Goal: Transaction & Acquisition: Purchase product/service

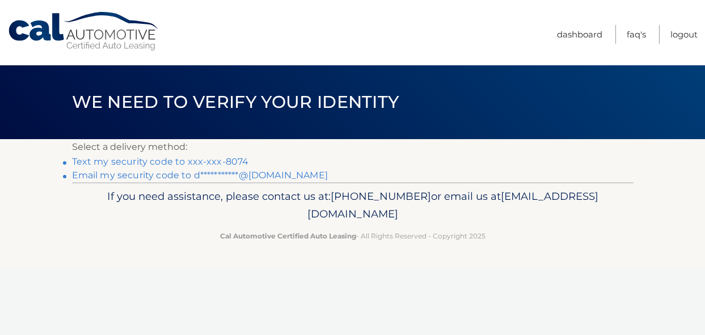
click at [129, 174] on link "**********" at bounding box center [200, 175] width 256 height 11
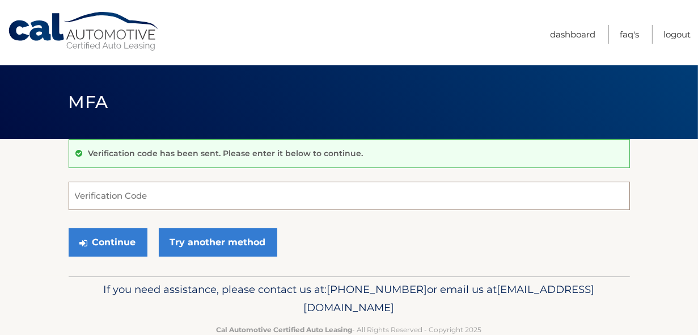
click at [126, 197] on input "Verification Code" at bounding box center [349, 195] width 561 height 28
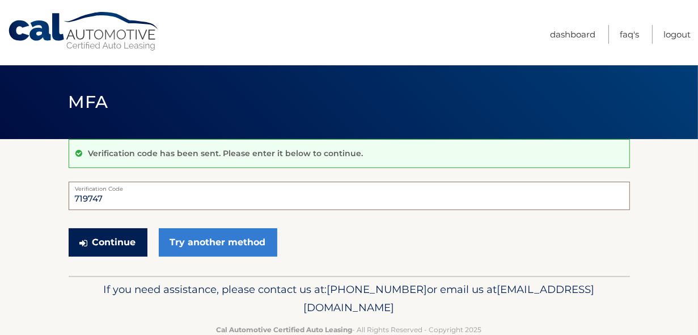
type input "719747"
click at [120, 243] on button "Continue" at bounding box center [108, 242] width 79 height 28
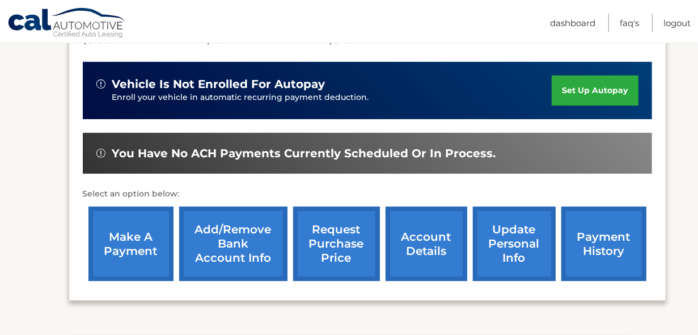
scroll to position [272, 0]
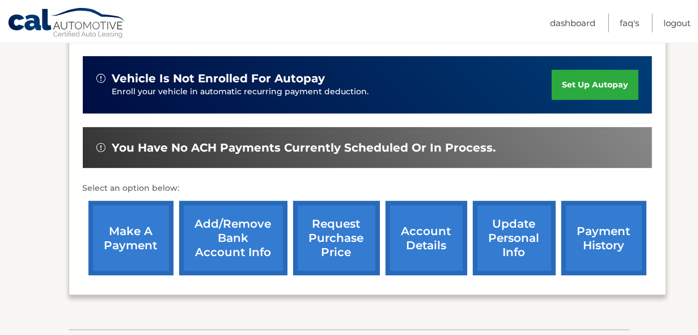
click at [119, 231] on link "make a payment" at bounding box center [130, 238] width 85 height 74
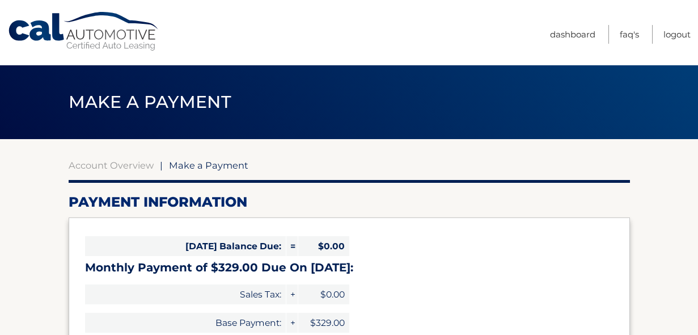
select select "NTZiZjdjOTAtYTYxMS00NGVjLTk0NTItZGU0MjhlMjU1M2Ex"
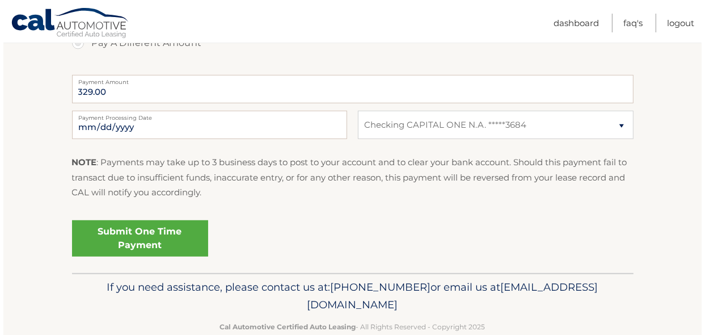
scroll to position [454, 0]
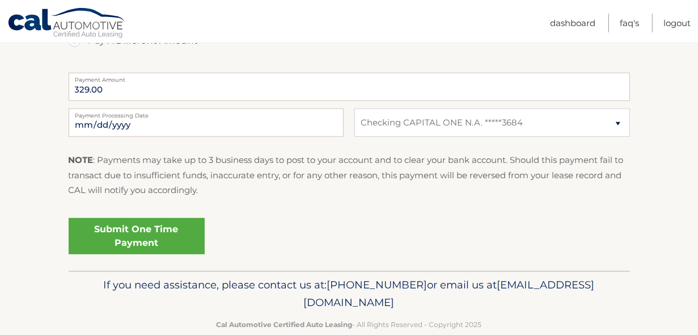
click at [159, 235] on link "Submit One Time Payment" at bounding box center [137, 236] width 136 height 36
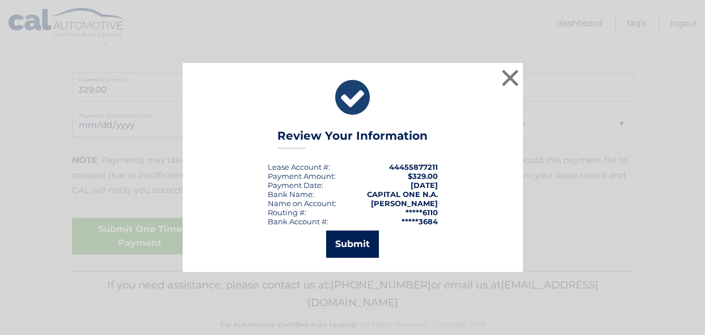
click at [350, 239] on button "Submit" at bounding box center [352, 243] width 53 height 27
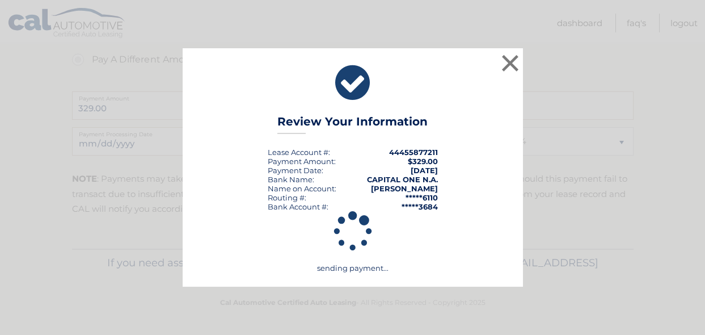
scroll to position [434, 0]
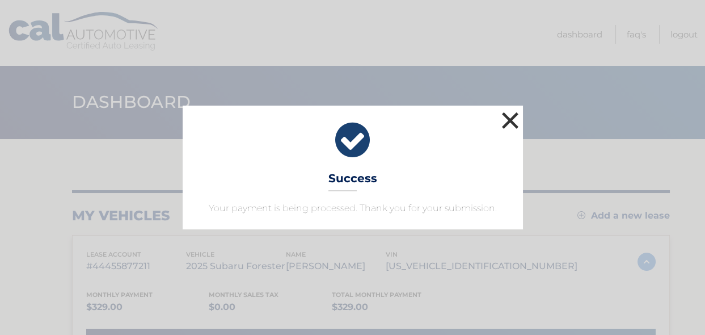
click at [512, 115] on button "×" at bounding box center [510, 120] width 23 height 23
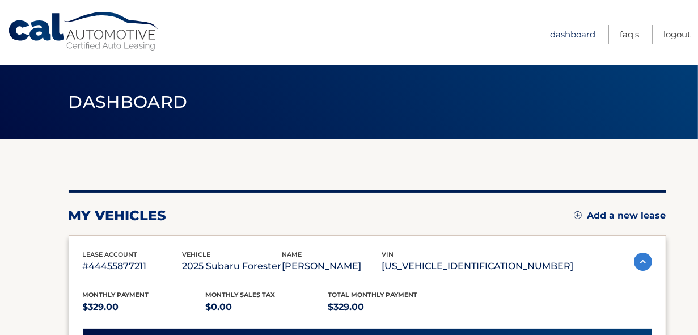
click at [586, 31] on link "Dashboard" at bounding box center [572, 34] width 45 height 19
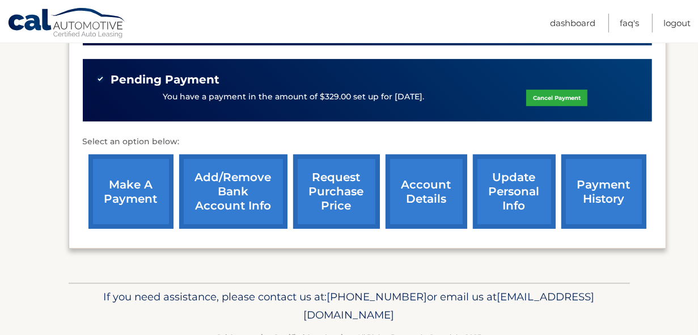
scroll to position [363, 0]
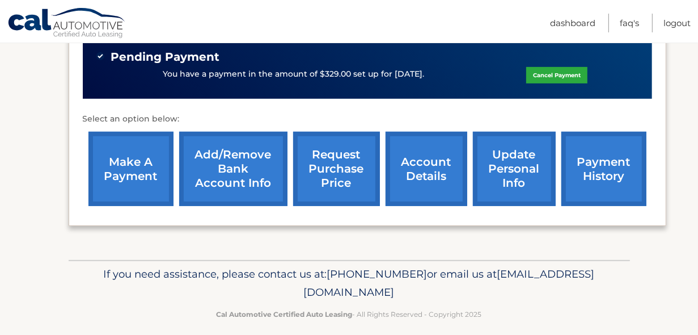
click at [515, 155] on link "update personal info" at bounding box center [514, 169] width 83 height 74
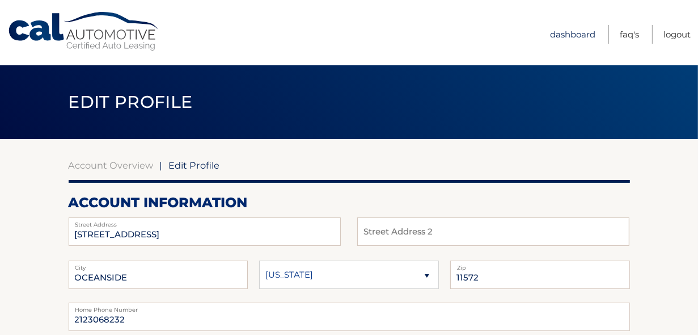
click at [589, 30] on link "Dashboard" at bounding box center [572, 34] width 45 height 19
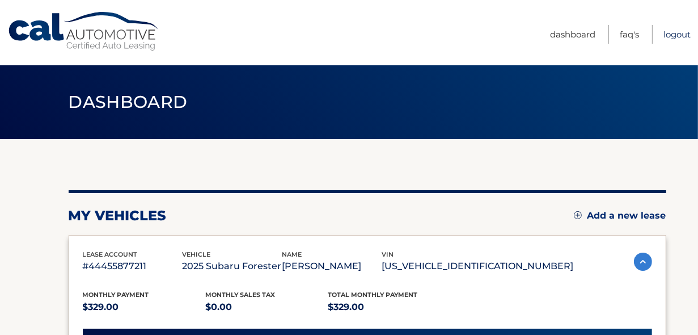
click at [682, 38] on link "Logout" at bounding box center [676, 34] width 27 height 19
